Goal: Task Accomplishment & Management: Use online tool/utility

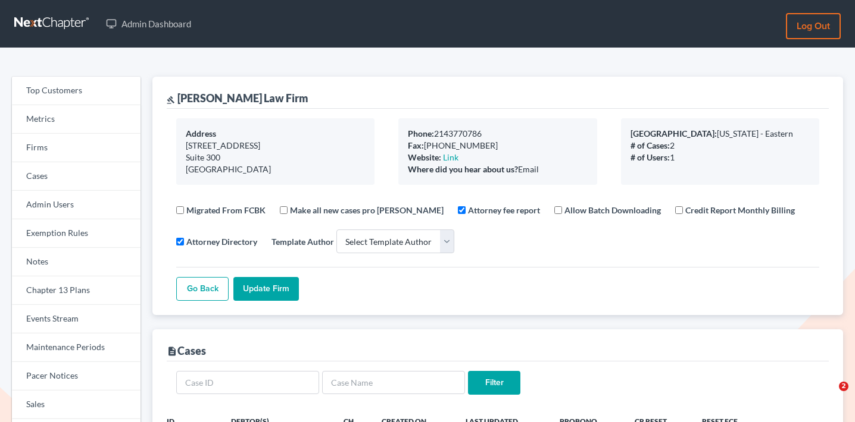
select select
click at [95, 148] on link "Firms" at bounding box center [76, 148] width 129 height 29
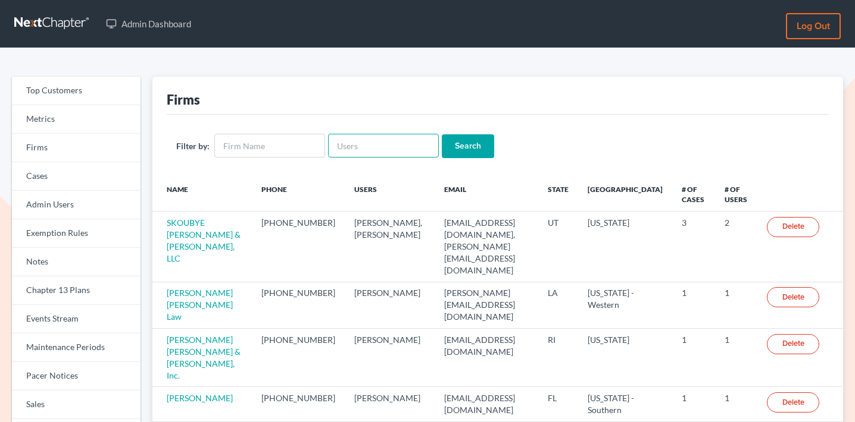
click at [387, 146] on input "text" at bounding box center [383, 146] width 111 height 24
paste input "tland@landwehrlaw.com"
type input "tland@landwehrlaw.com"
click at [457, 142] on input "Search" at bounding box center [468, 146] width 52 height 24
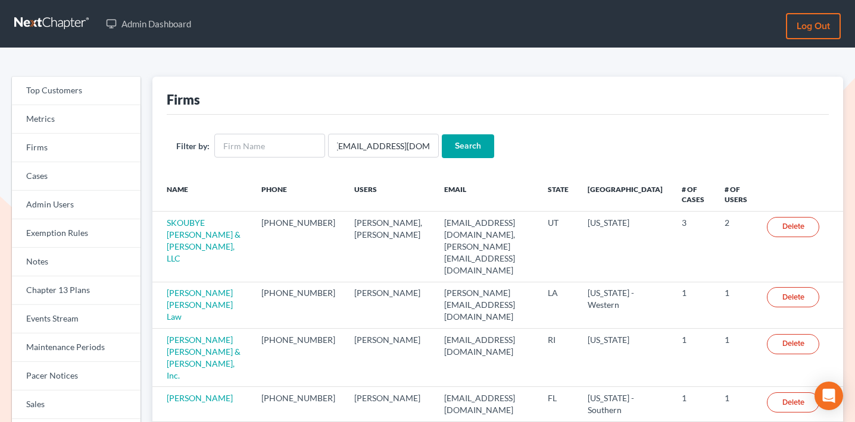
scroll to position [0, 0]
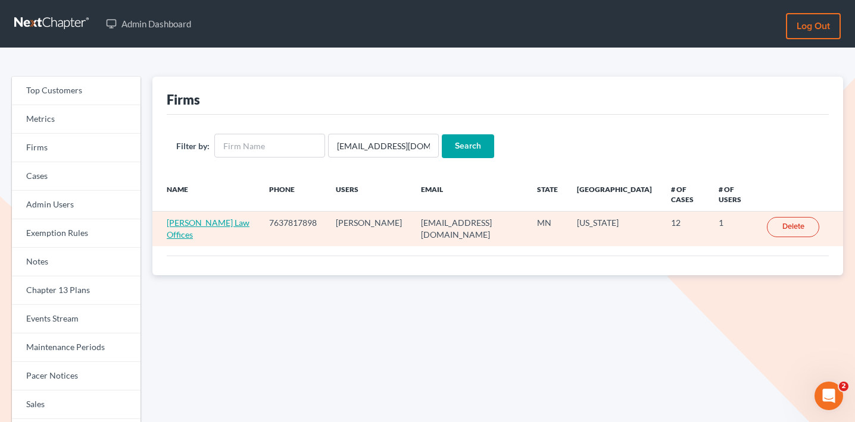
click at [179, 226] on link "Landwehr Law Offices" at bounding box center [208, 229] width 83 height 22
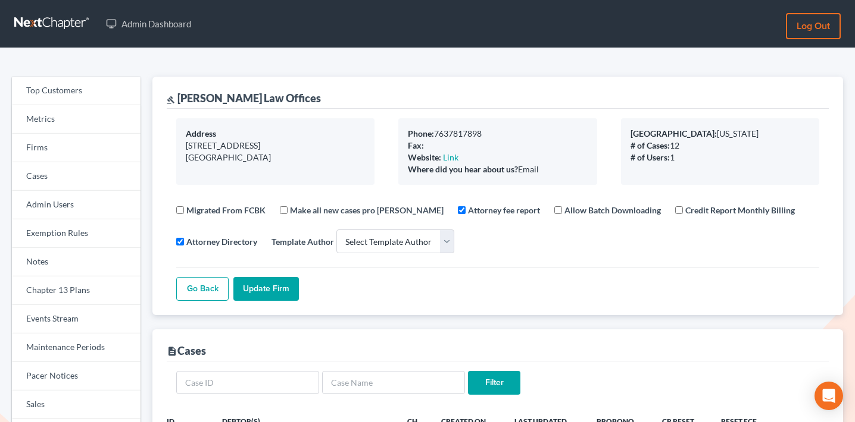
select select
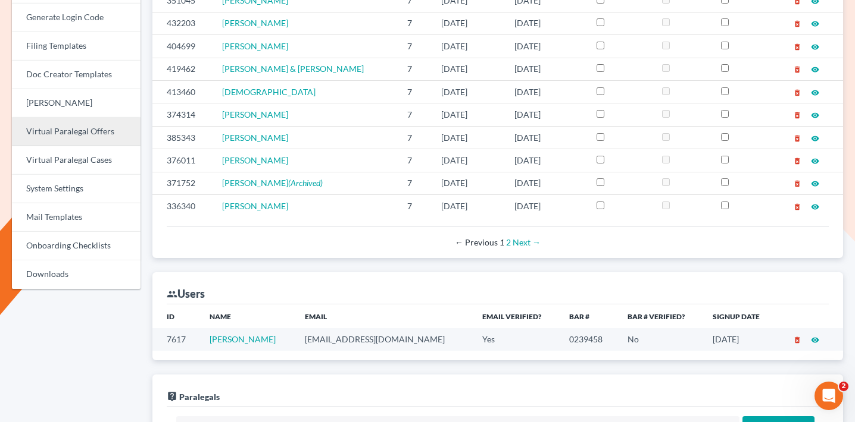
scroll to position [395, 0]
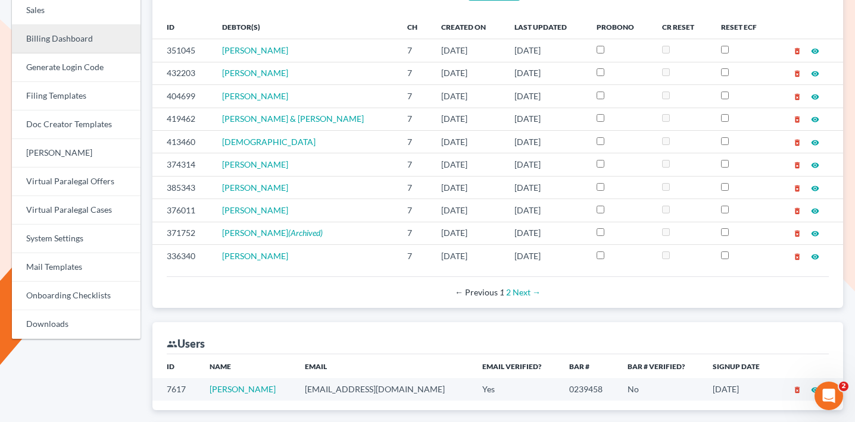
click at [74, 28] on link "Billing Dashboard" at bounding box center [76, 39] width 129 height 29
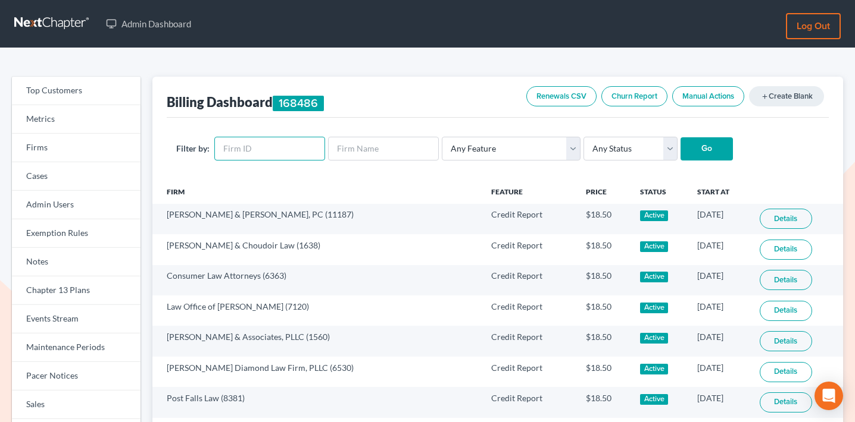
click at [267, 157] on input "text" at bounding box center [269, 149] width 111 height 24
paste input "5132"
type input "5132"
click at [599, 149] on select "Any Status Active Inactive Pending Expired Error Pending Charges" at bounding box center [630, 149] width 94 height 24
select select "active"
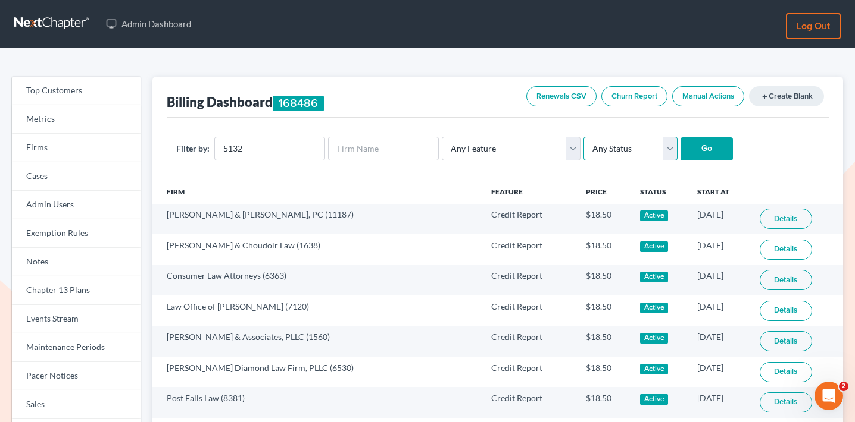
click at [583, 137] on select "Any Status Active Inactive Pending Expired Error Pending Charges" at bounding box center [630, 149] width 94 height 24
click at [694, 149] on input "Go" at bounding box center [706, 149] width 52 height 24
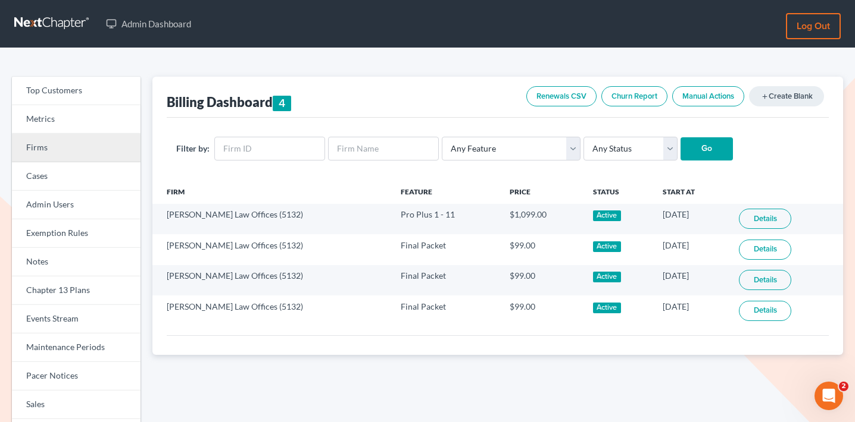
click at [74, 147] on link "Firms" at bounding box center [76, 148] width 129 height 29
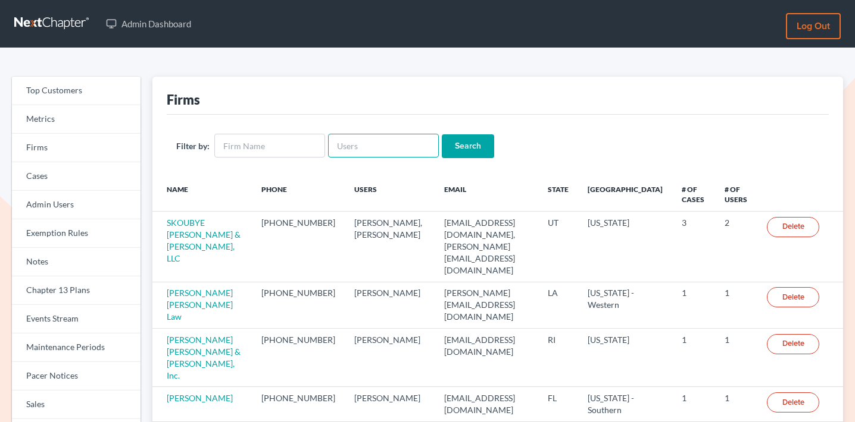
click at [364, 145] on input "text" at bounding box center [383, 146] width 111 height 24
paste input "[EMAIL_ADDRESS][DOMAIN_NAME]"
type input "[EMAIL_ADDRESS][DOMAIN_NAME]"
click at [471, 140] on input "Search" at bounding box center [468, 146] width 52 height 24
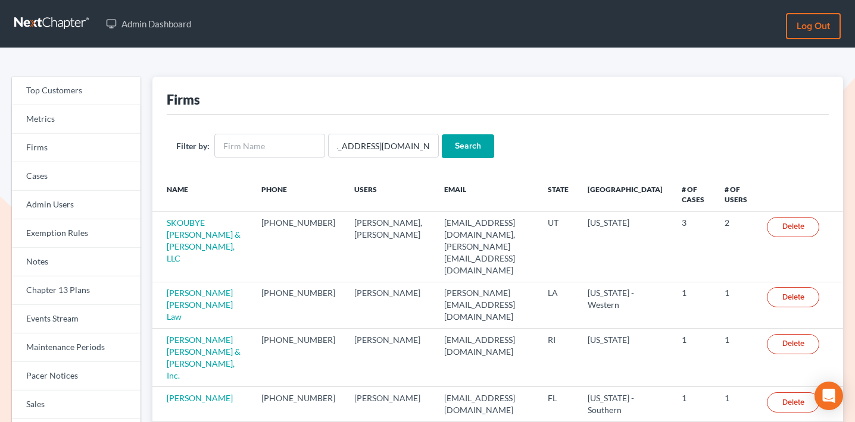
scroll to position [0, 0]
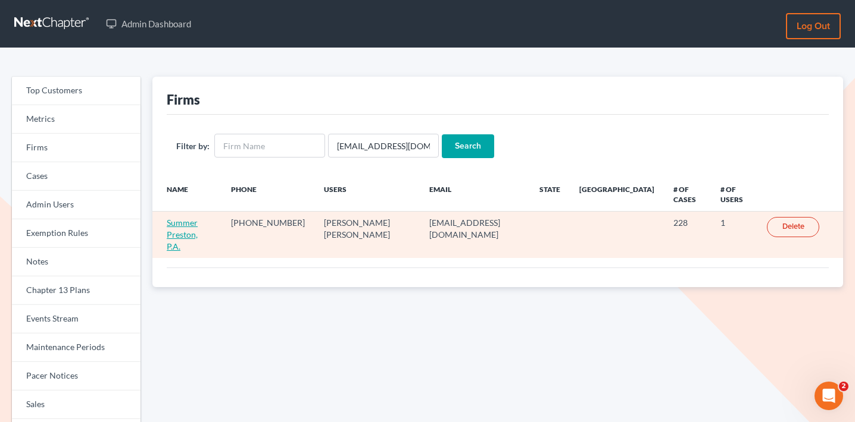
click at [197, 225] on link "Summer Preston, P.A." at bounding box center [182, 235] width 31 height 34
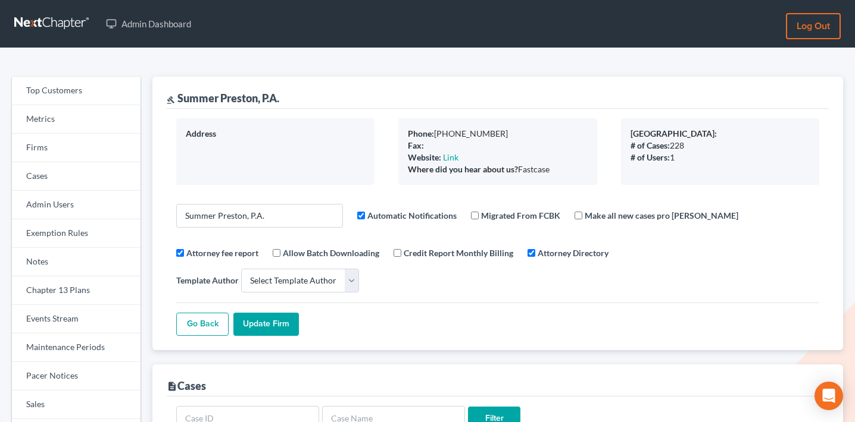
select select
click at [58, 140] on link "Firms" at bounding box center [76, 148] width 129 height 29
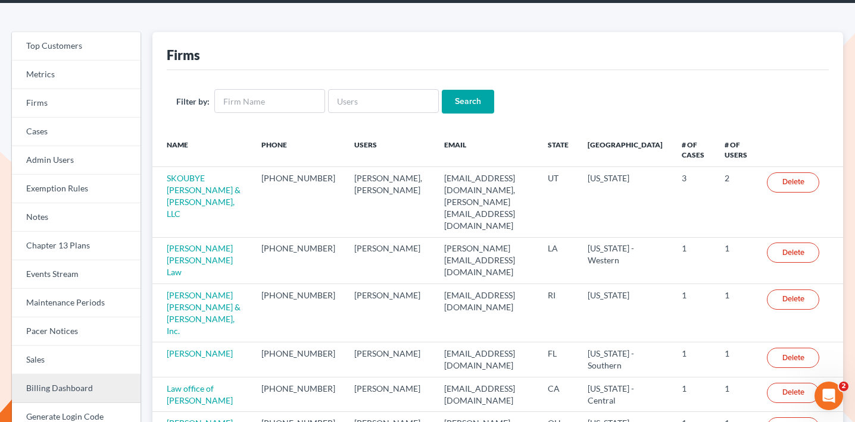
scroll to position [47, 0]
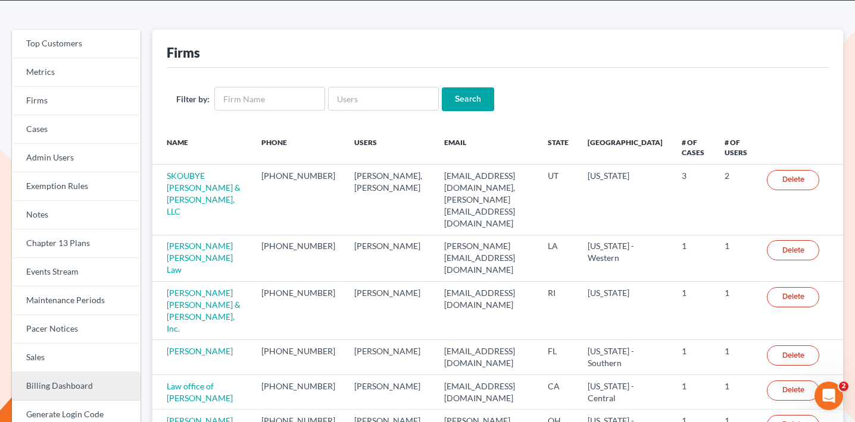
click at [46, 384] on link "Billing Dashboard" at bounding box center [76, 387] width 129 height 29
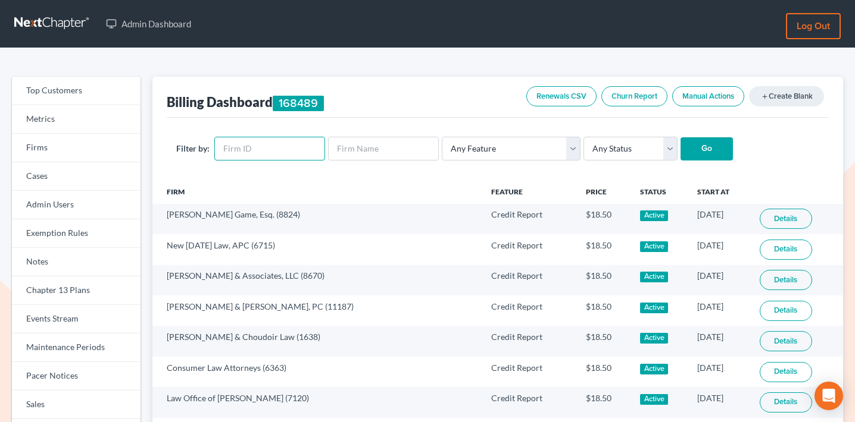
click at [252, 142] on input "text" at bounding box center [269, 149] width 111 height 24
paste input "4882"
type input "4882"
click at [713, 136] on div "Filter by: 4882 Any Feature Start Plus Plan Pro Plus Plan Whoa Plan Credit Repo…" at bounding box center [498, 149] width 662 height 62
click at [680, 151] on input "Go" at bounding box center [706, 149] width 52 height 24
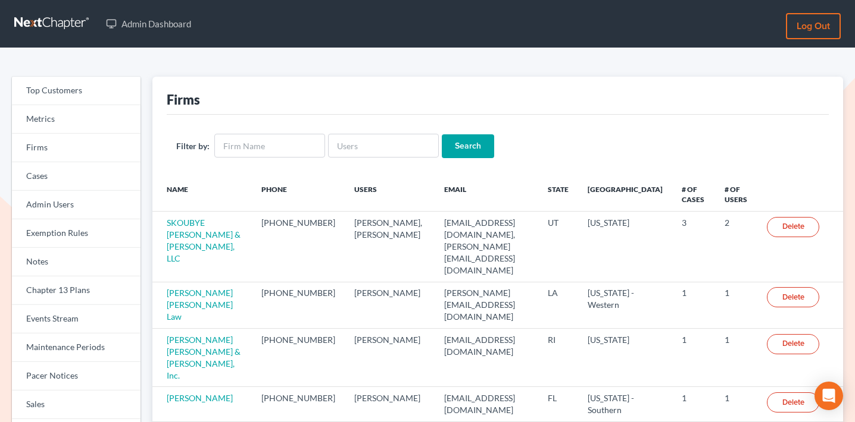
scroll to position [47, 0]
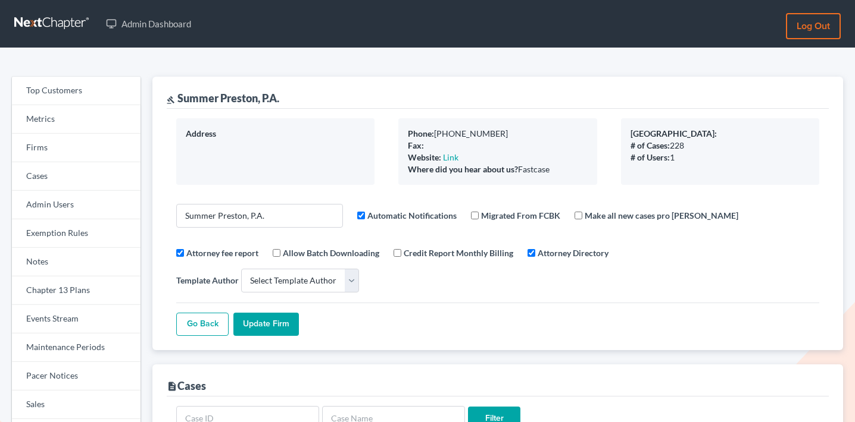
select select
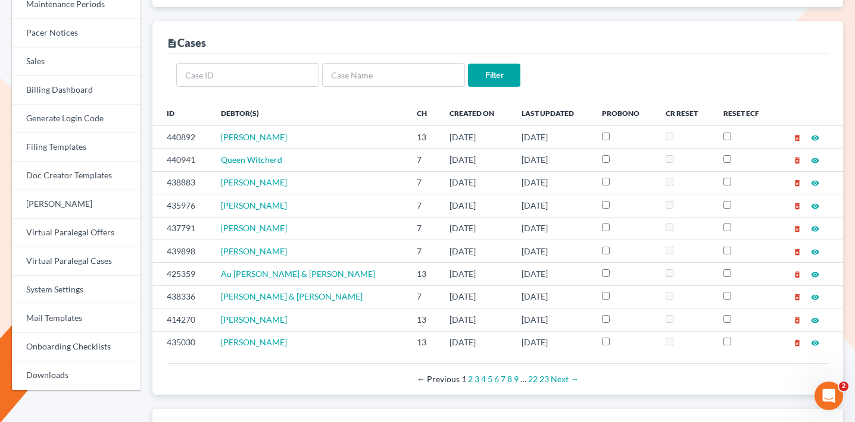
scroll to position [448, 0]
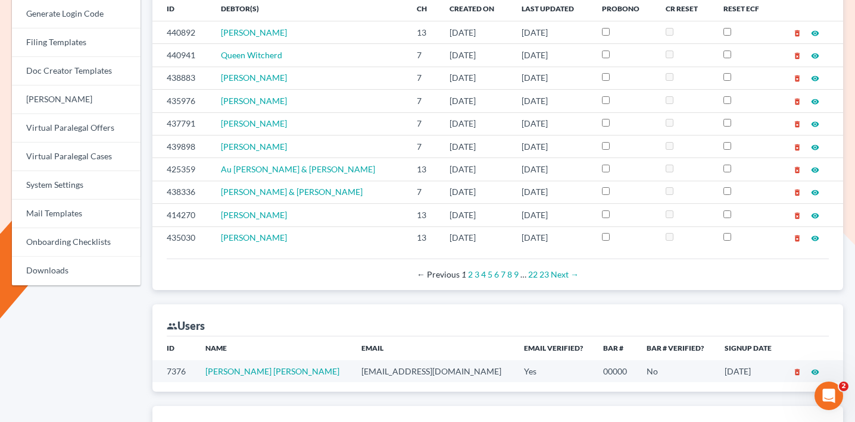
click at [352, 361] on td "rosewilson724464@yahoo.com" at bounding box center [433, 372] width 162 height 22
copy td "rosewilson724464@yahoo.com"
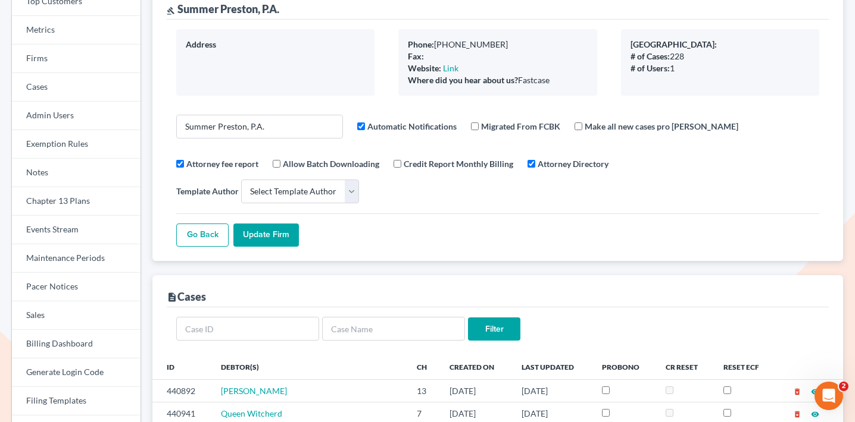
scroll to position [0, 0]
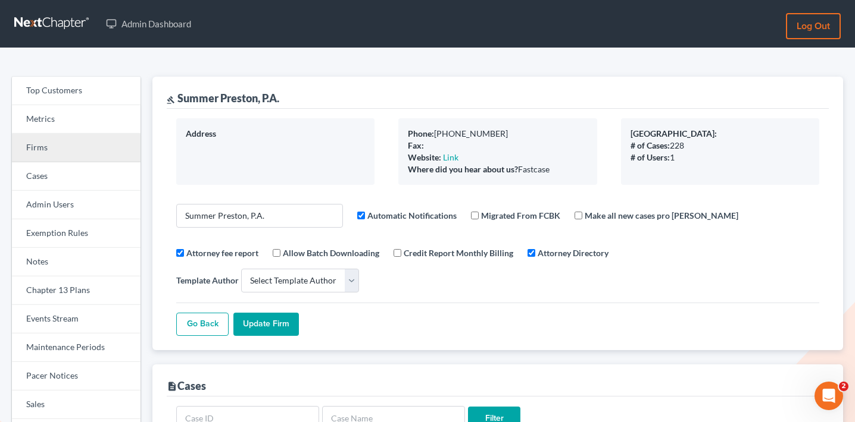
click at [69, 142] on link "Firms" at bounding box center [76, 148] width 129 height 29
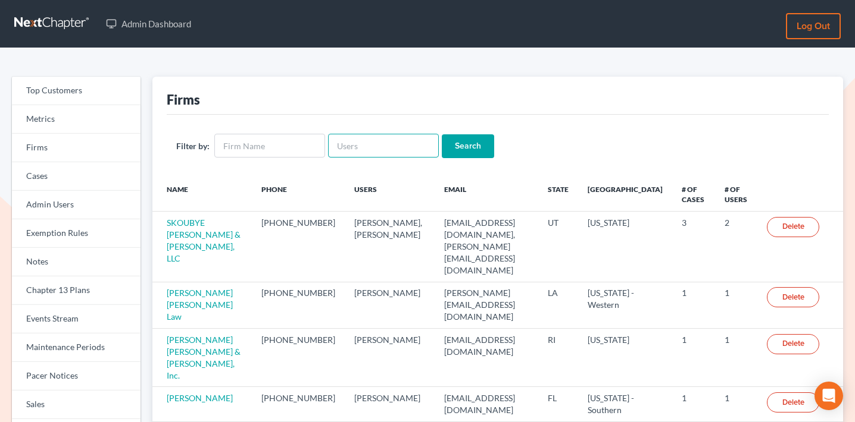
click at [374, 152] on input "text" at bounding box center [383, 146] width 111 height 24
paste input "[EMAIL_ADDRESS][DOMAIN_NAME]"
type input "[EMAIL_ADDRESS][DOMAIN_NAME]"
click at [456, 136] on input "Search" at bounding box center [468, 146] width 52 height 24
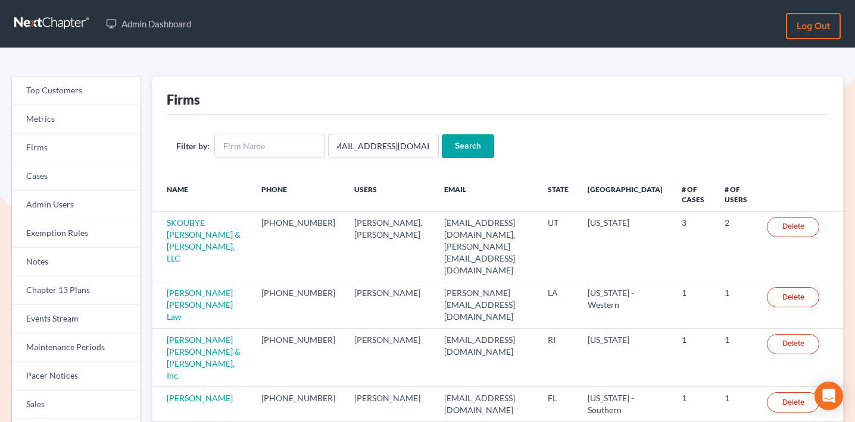
scroll to position [0, 0]
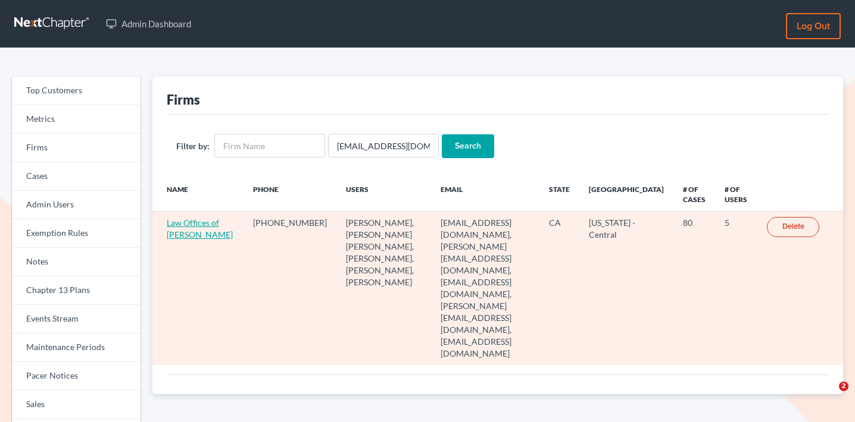
click at [193, 224] on link "Law Offices of [PERSON_NAME]" at bounding box center [200, 229] width 66 height 22
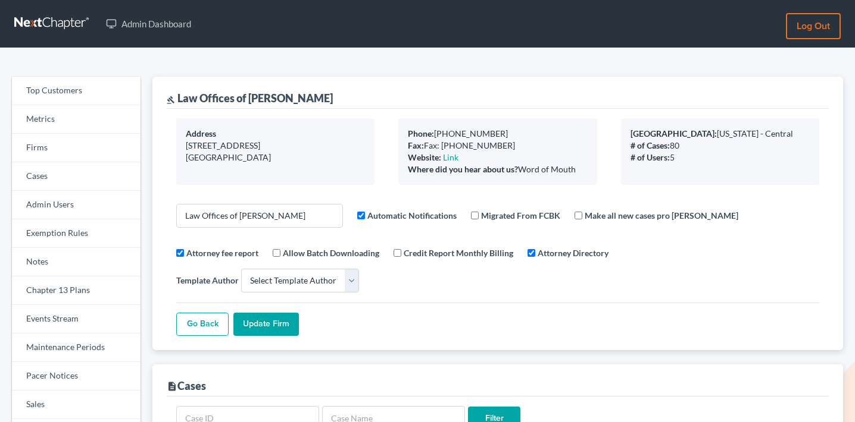
select select
click at [48, 319] on link "Events Stream" at bounding box center [76, 319] width 129 height 29
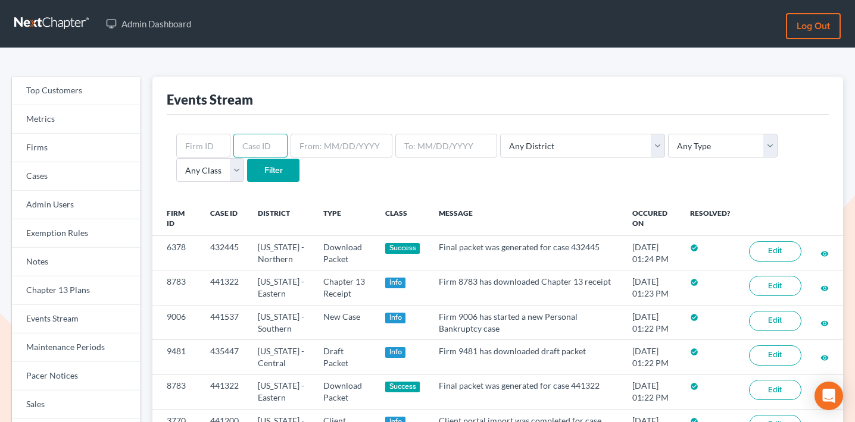
click at [253, 143] on input "text" at bounding box center [260, 146] width 54 height 24
type input "434563"
click at [247, 159] on input "Filter" at bounding box center [273, 171] width 52 height 24
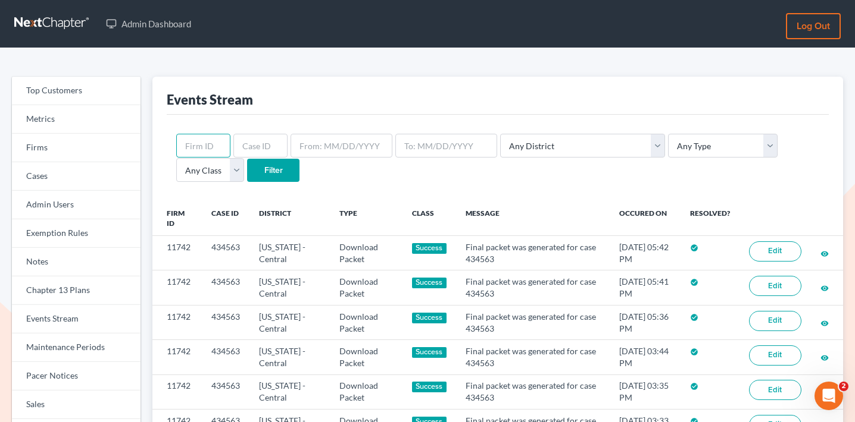
click at [192, 145] on input "text" at bounding box center [203, 146] width 54 height 24
type input "448"
click at [247, 159] on input "Filter" at bounding box center [273, 171] width 52 height 24
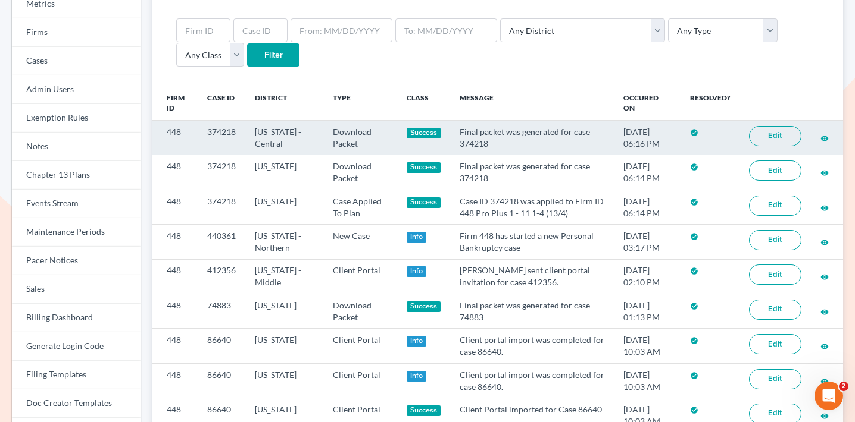
click at [770, 135] on link "Edit" at bounding box center [775, 136] width 52 height 20
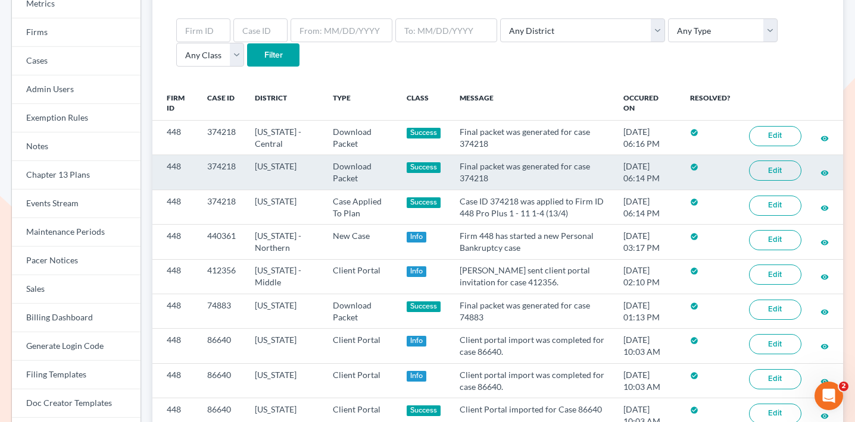
click at [768, 169] on link "Edit" at bounding box center [775, 171] width 52 height 20
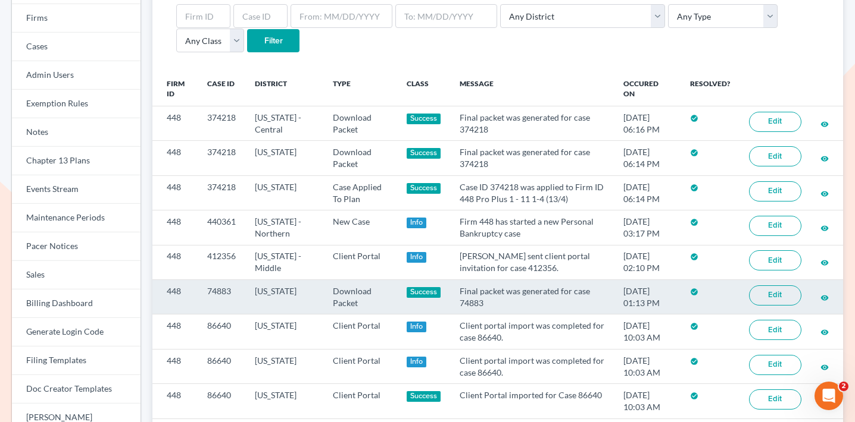
scroll to position [136, 0]
